Goal: Information Seeking & Learning: Learn about a topic

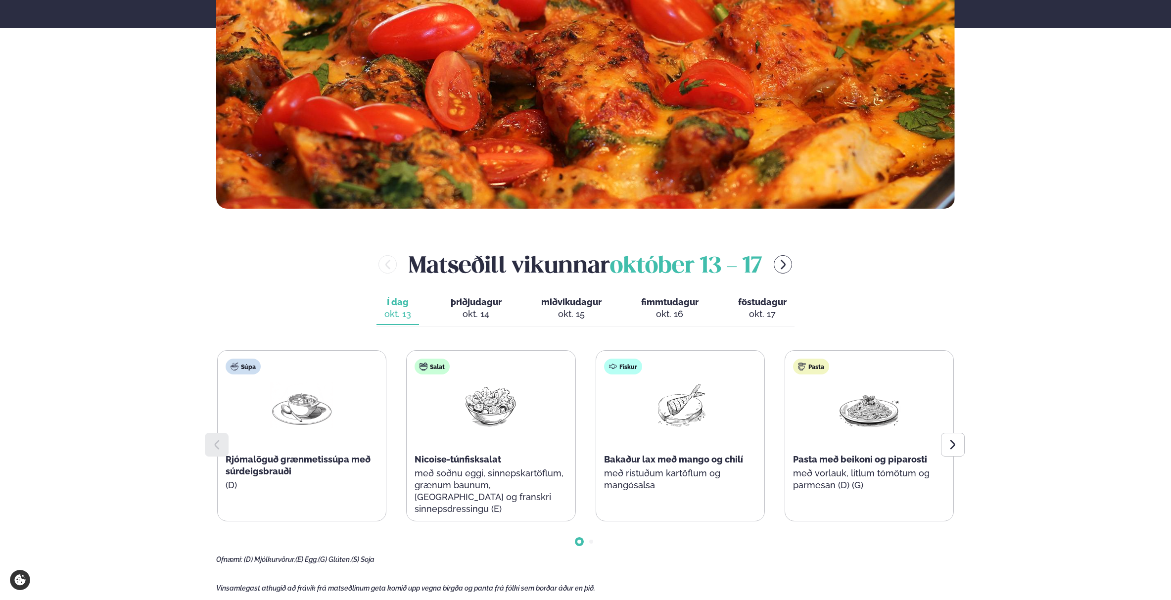
scroll to position [346, 0]
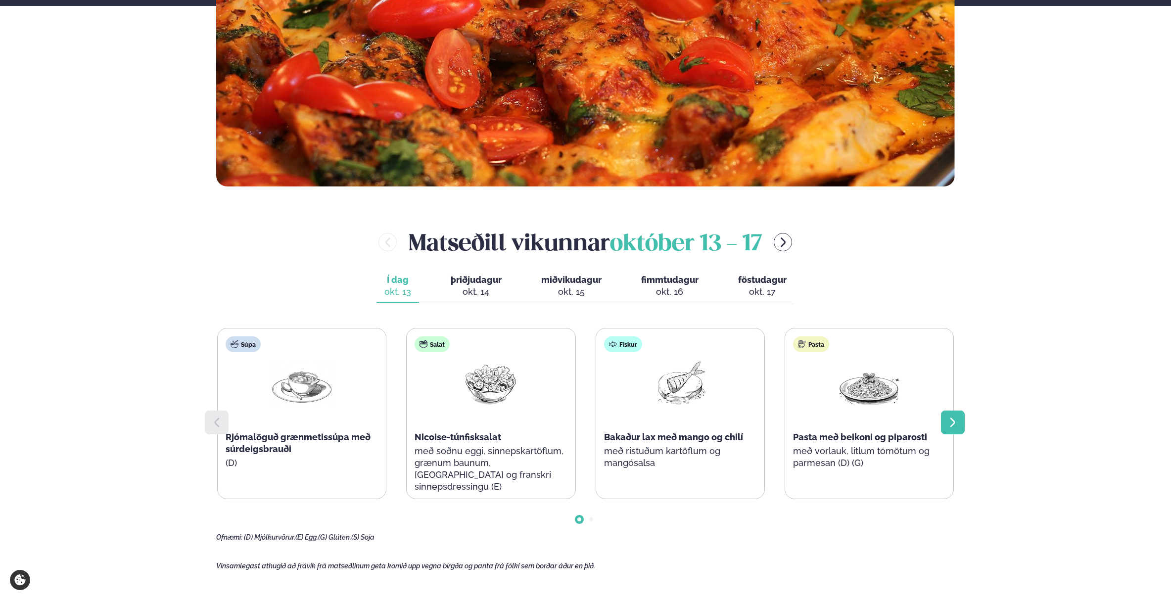
click at [954, 416] on div at bounding box center [953, 423] width 24 height 24
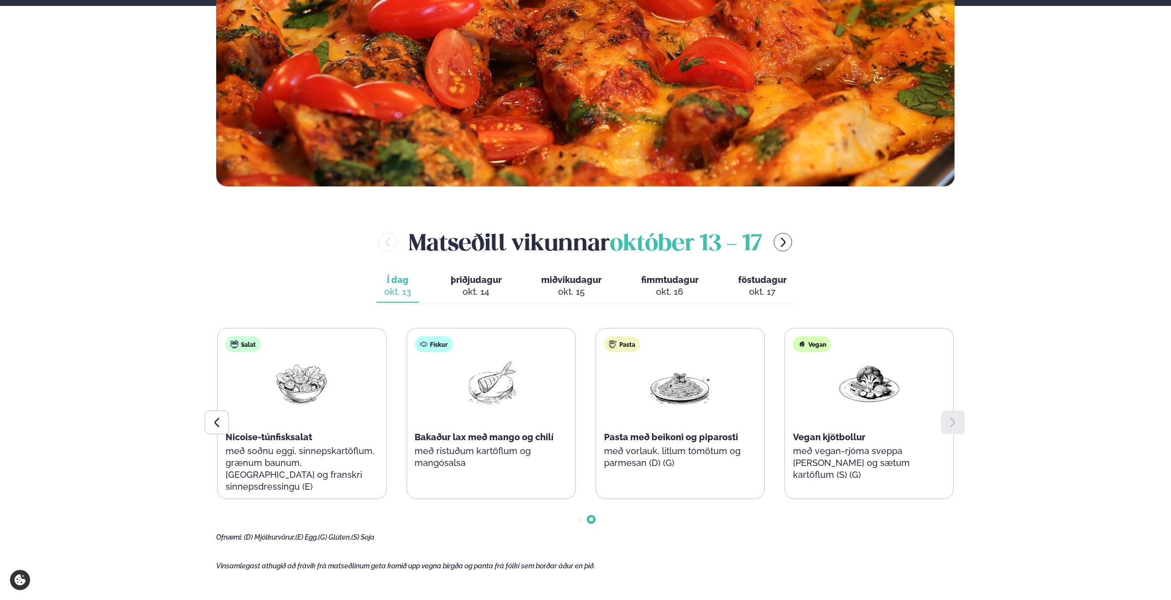
click at [954, 416] on div at bounding box center [953, 423] width 24 height 24
click at [473, 285] on span "þriðjudagur" at bounding box center [476, 280] width 51 height 10
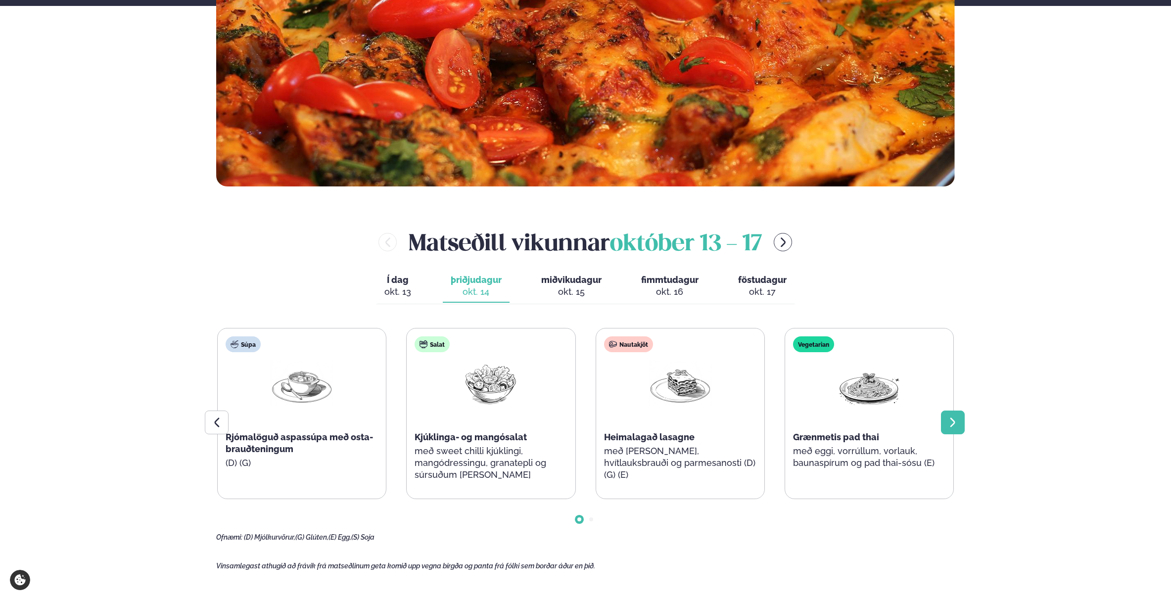
click at [950, 423] on icon at bounding box center [953, 423] width 12 height 12
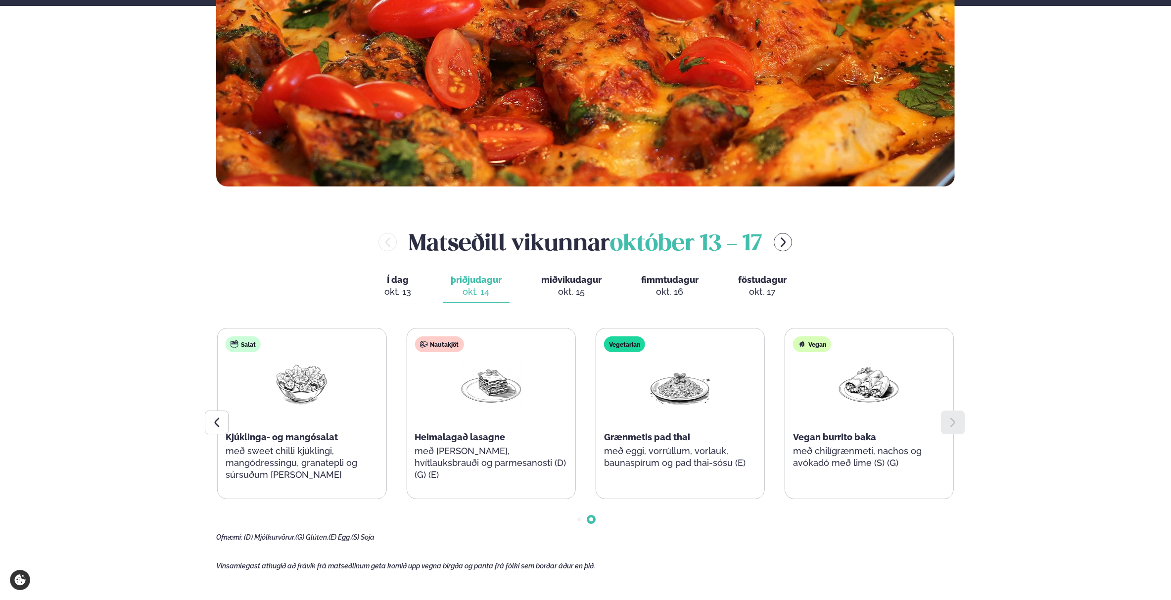
click at [950, 422] on icon at bounding box center [953, 423] width 12 height 12
click at [576, 291] on div "okt. 15" at bounding box center [571, 292] width 60 height 12
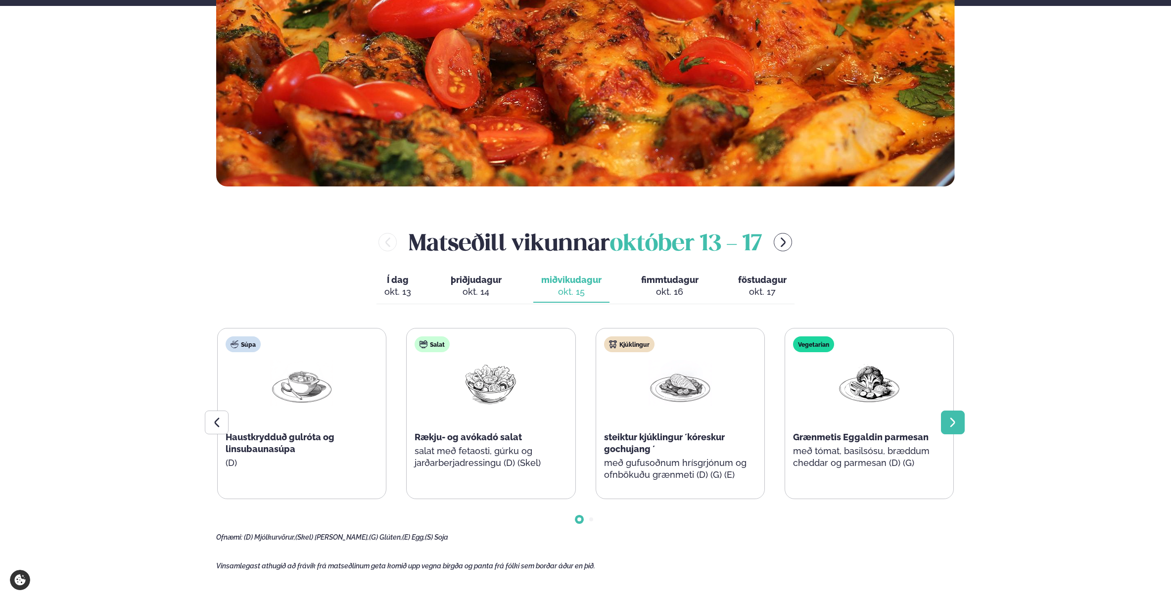
click at [951, 421] on icon at bounding box center [953, 423] width 12 height 12
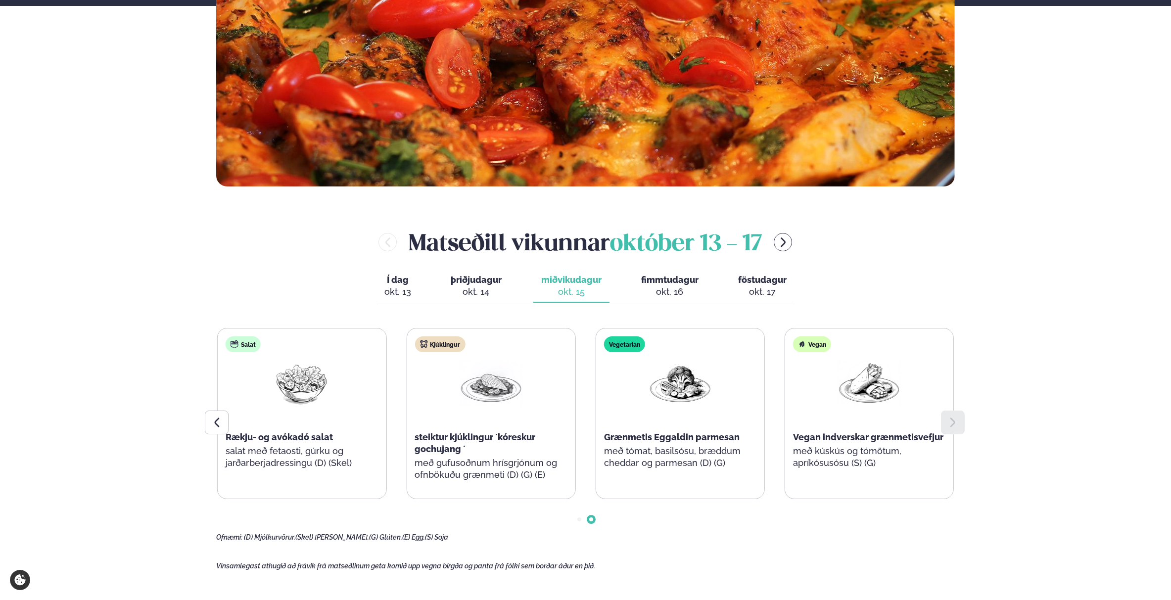
click at [951, 421] on icon at bounding box center [953, 423] width 12 height 12
drag, startPoint x: 668, startPoint y: 282, endPoint x: 694, endPoint y: 301, distance: 32.6
click at [669, 283] on span "fimmtudagur" at bounding box center [669, 280] width 57 height 10
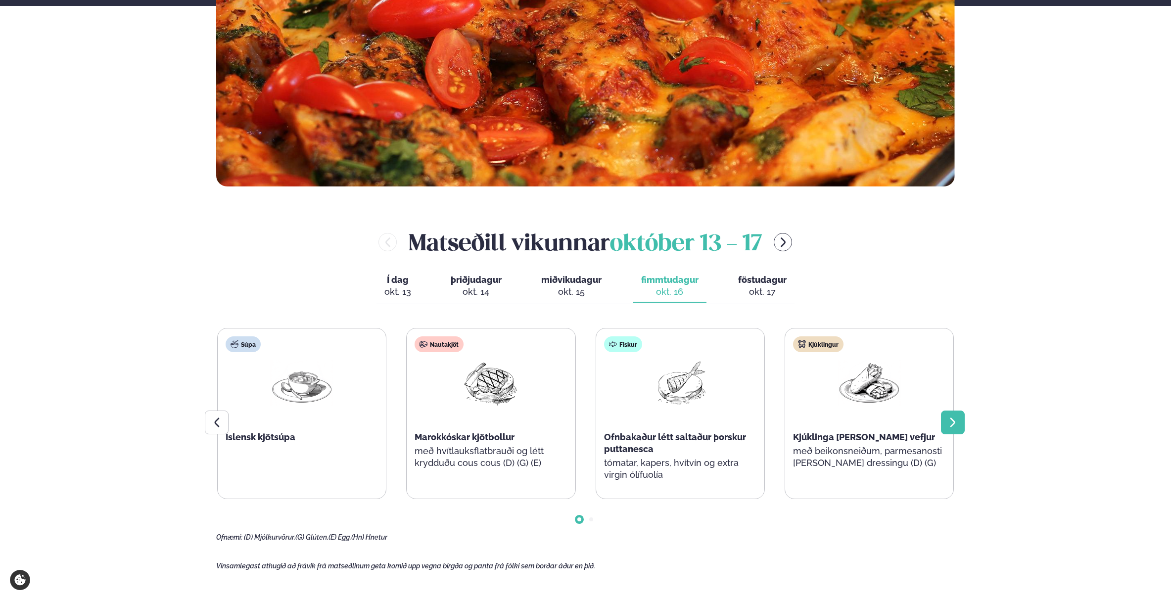
click at [952, 422] on icon at bounding box center [953, 423] width 12 height 12
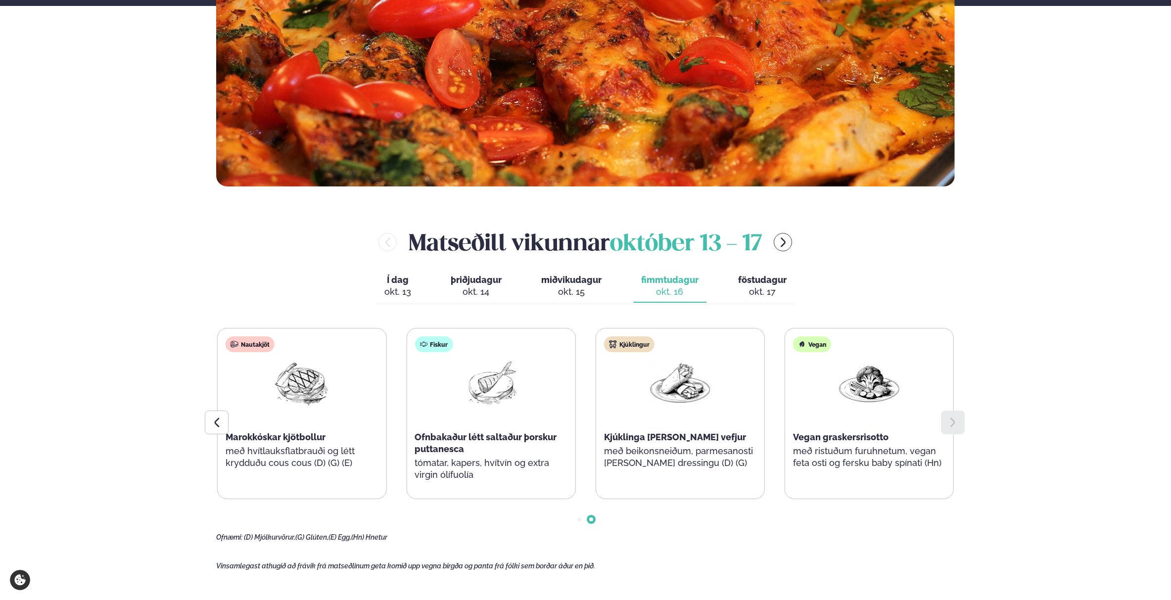
click at [952, 421] on icon at bounding box center [953, 423] width 12 height 12
click at [775, 286] on button "föstudagur fös. okt. 17" at bounding box center [762, 286] width 64 height 33
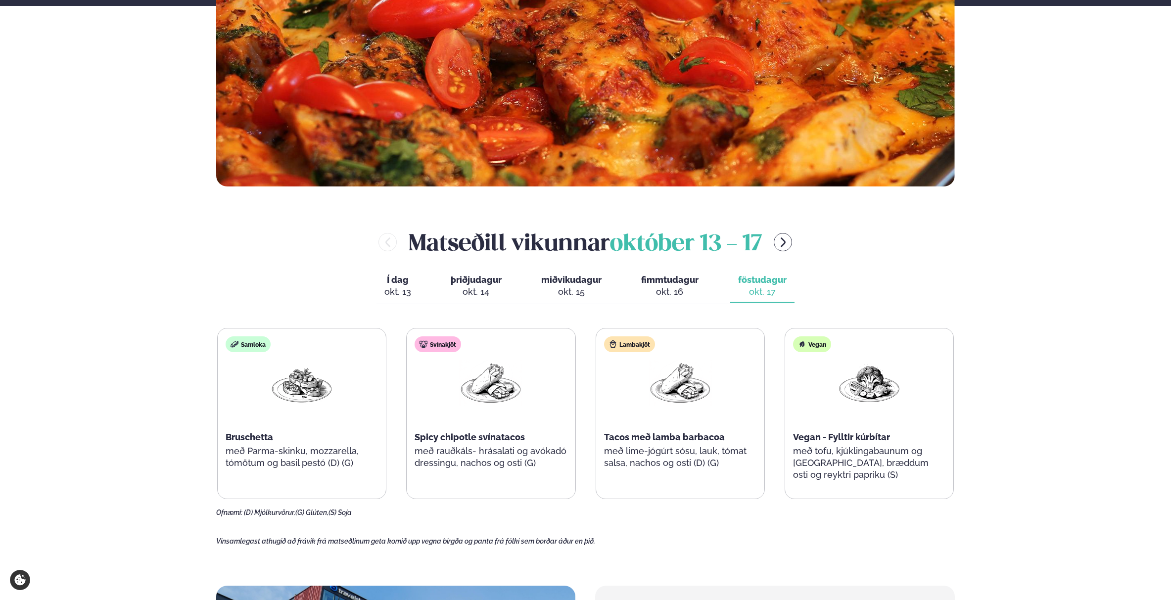
click at [859, 548] on main "Heim / Vikumatseðill Vikulegt matseðill okkar Komdu með á dagana þar sem uppáha…" at bounding box center [586, 385] width 798 height 1463
click at [1039, 275] on div "Þjónusta Hádegismatur fyrir fyrirtæki Fyrirtækja veitingar Einkapartý Matseðill…" at bounding box center [585, 487] width 1171 height 1667
drag, startPoint x: 102, startPoint y: 144, endPoint x: 110, endPoint y: 136, distance: 11.2
drag, startPoint x: 144, startPoint y: 124, endPoint x: 372, endPoint y: 53, distance: 237.8
